Goal: Information Seeking & Learning: Learn about a topic

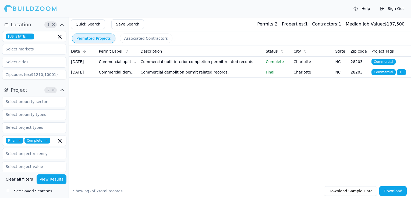
click at [31, 36] on icon "button" at bounding box center [30, 37] width 2 height 2
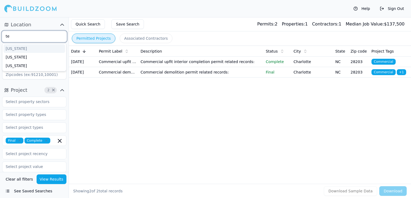
type input "tex"
click at [34, 47] on div "[US_STATE]" at bounding box center [34, 48] width 62 height 9
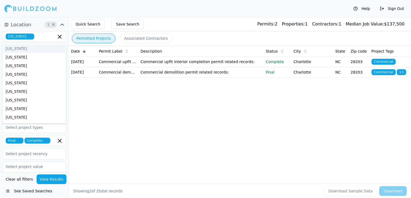
drag, startPoint x: 119, startPoint y: 8, endPoint x: 112, endPoint y: 12, distance: 8.3
click at [119, 8] on div "Help Sign Out" at bounding box center [205, 8] width 411 height 17
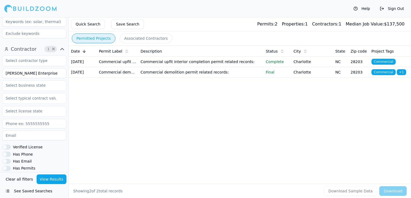
scroll to position [161, 0]
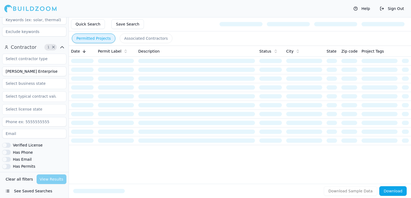
scroll to position [134, 0]
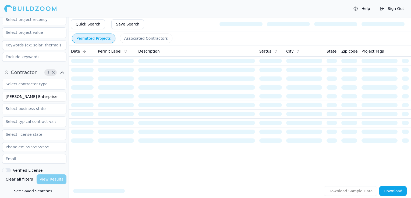
drag, startPoint x: 39, startPoint y: 96, endPoint x: -1, endPoint y: 95, distance: 40.3
click at [0, 95] on html "Help Sign Out Location 1 × Texas Project 2 × Final Complete Select project rece…" at bounding box center [205, 99] width 411 height 198
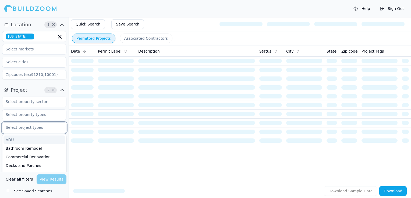
click at [23, 125] on input "text" at bounding box center [30, 128] width 57 height 10
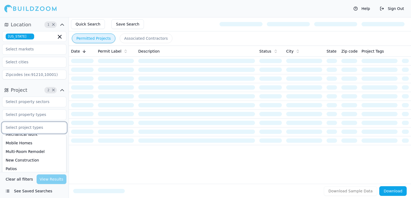
scroll to position [161, 0]
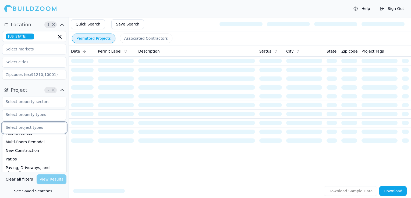
click at [17, 152] on div "New Construction" at bounding box center [34, 151] width 62 height 9
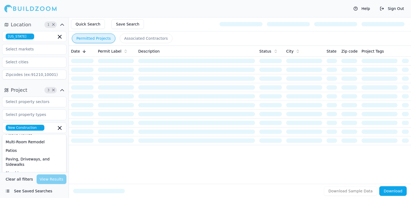
click at [102, 151] on div "Date Permit Label Description Status City State Zip code Project Tags" at bounding box center [240, 106] width 342 height 121
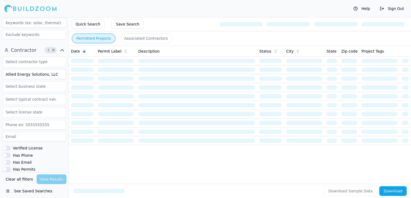
scroll to position [131, 0]
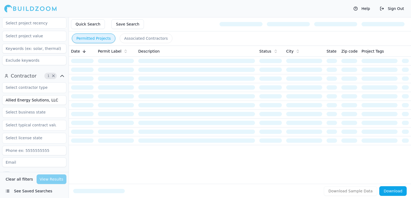
drag, startPoint x: 58, startPoint y: 102, endPoint x: 44, endPoint y: 101, distance: 13.5
click at [44, 101] on input "Allied Energy Solutions, LLC" at bounding box center [34, 100] width 64 height 10
type input "Allied Energy Solutions"
click at [55, 177] on div "Clear all filters View Results" at bounding box center [34, 180] width 64 height 10
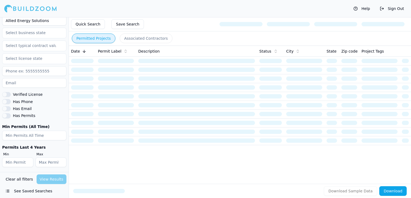
scroll to position [212, 0]
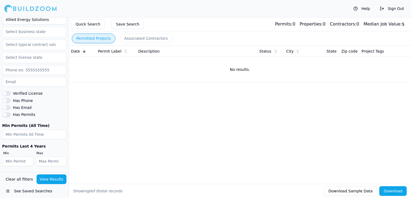
click at [50, 179] on button "View Results" at bounding box center [52, 180] width 30 height 10
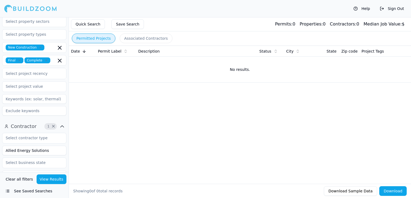
scroll to position [77, 0]
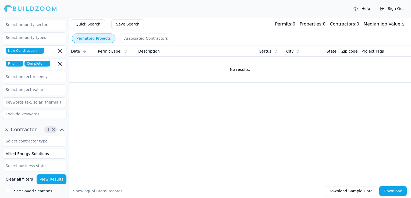
click at [40, 49] on span "New Construction" at bounding box center [25, 51] width 39 height 6
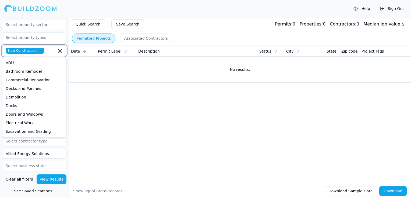
click at [39, 49] on icon "button" at bounding box center [40, 50] width 3 height 3
click at [99, 10] on div "Help Sign Out" at bounding box center [205, 8] width 411 height 17
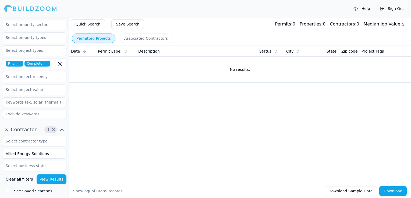
click at [18, 63] on icon "button" at bounding box center [19, 63] width 3 height 3
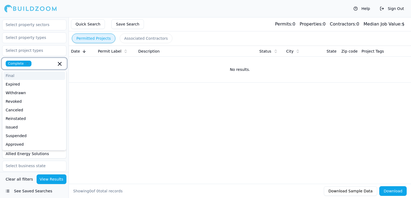
click at [27, 63] on icon "button" at bounding box center [28, 64] width 2 height 2
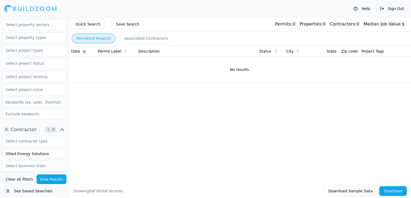
click at [94, 6] on div "Help Sign Out" at bounding box center [205, 8] width 411 height 17
click at [51, 182] on button "View Results" at bounding box center [52, 180] width 30 height 10
